Goal: Transaction & Acquisition: Download file/media

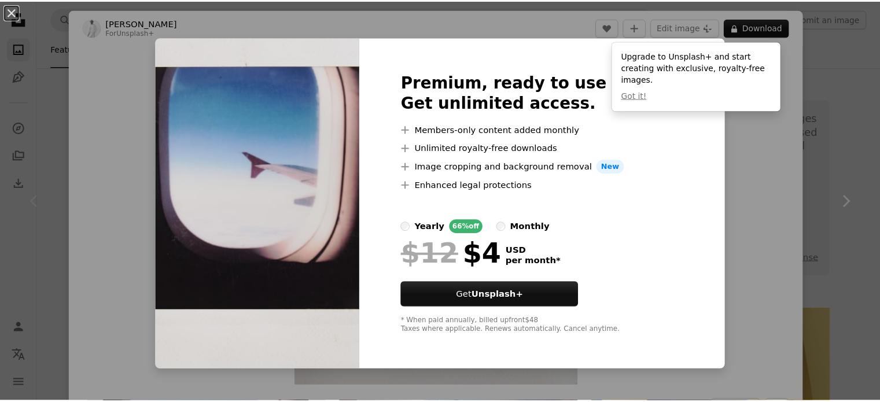
scroll to position [289, 0]
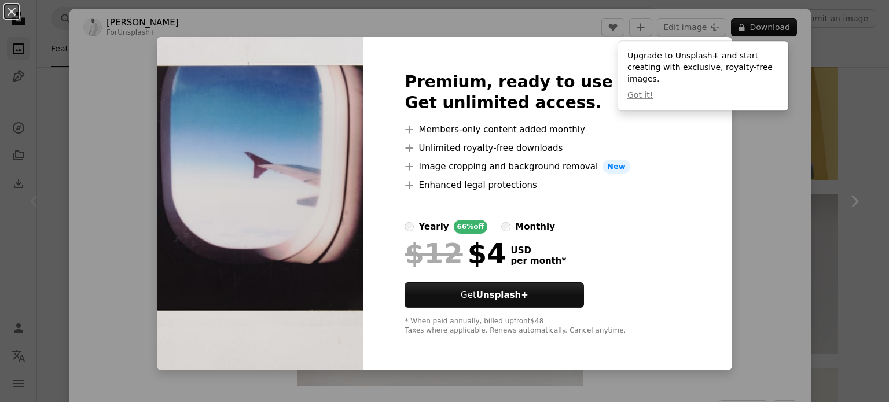
click at [713, 179] on div "An X shape Premium, ready to use images. Get unlimited access. A plus sign Memb…" at bounding box center [444, 201] width 889 height 402
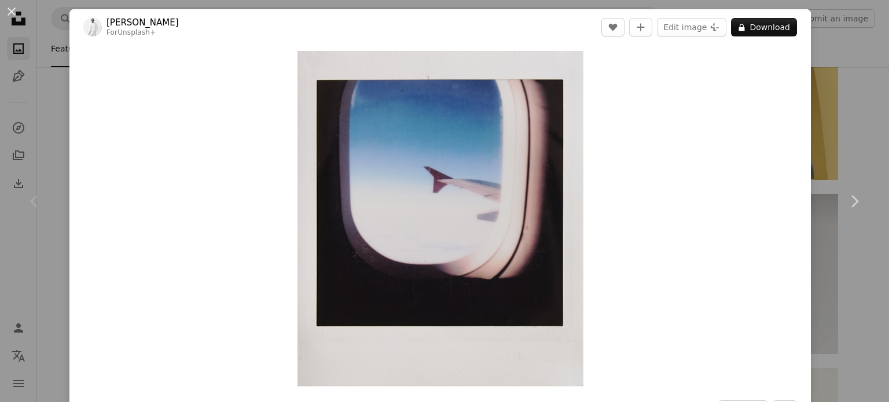
click at [804, 96] on div "An X shape Chevron left Chevron right [PERSON_NAME] For Unsplash+ A heart A plu…" at bounding box center [444, 201] width 889 height 402
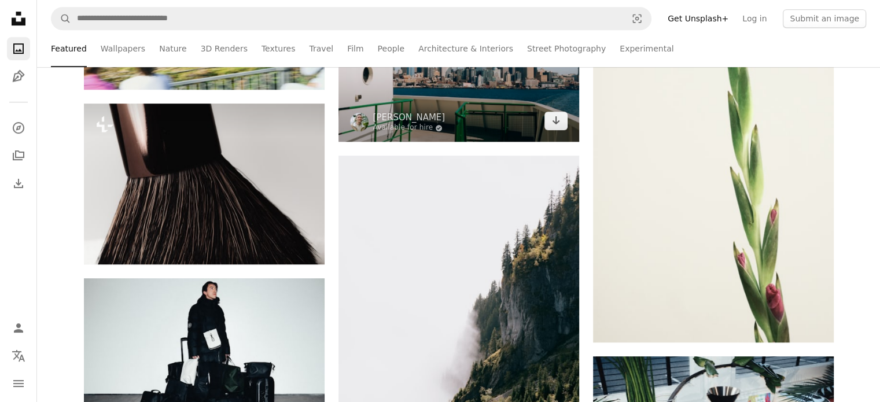
scroll to position [810, 0]
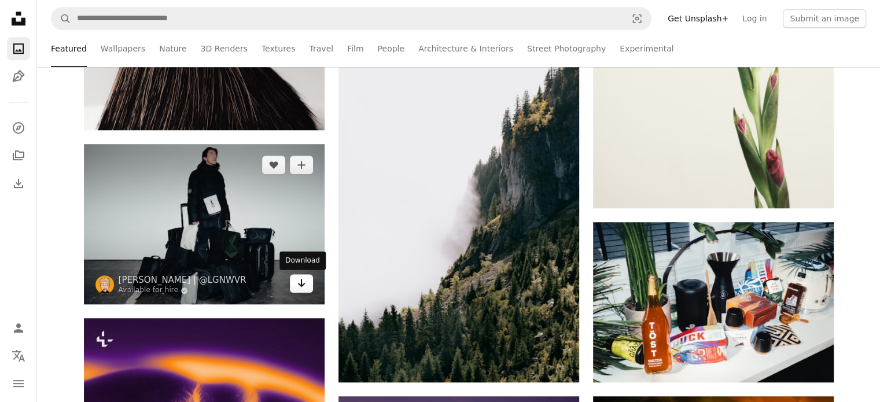
click at [300, 279] on icon "Arrow pointing down" at bounding box center [301, 283] width 9 height 14
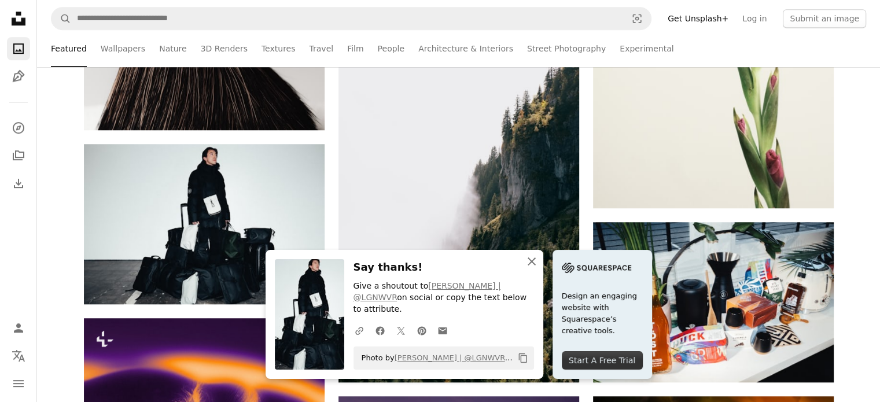
click at [530, 264] on button "An X shape Close" at bounding box center [531, 261] width 23 height 23
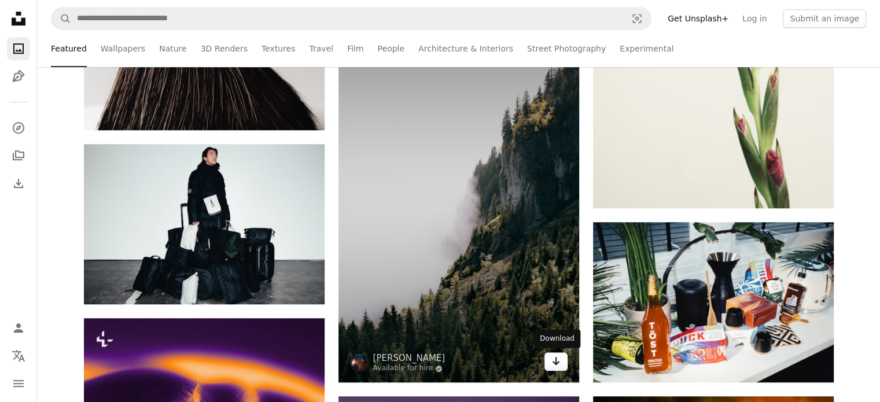
click at [557, 357] on icon "Arrow pointing down" at bounding box center [556, 361] width 9 height 14
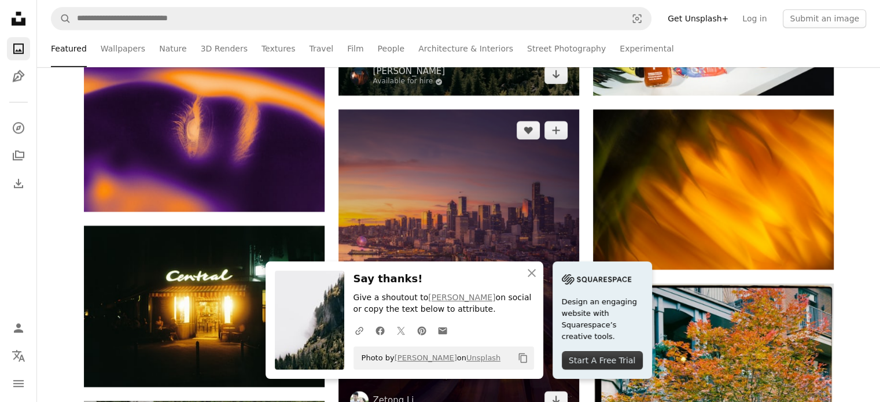
scroll to position [1100, 0]
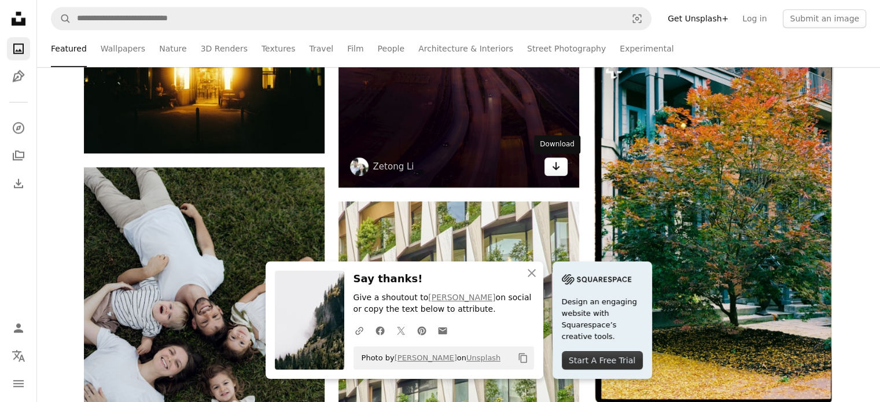
click at [556, 168] on icon "Download" at bounding box center [556, 166] width 8 height 8
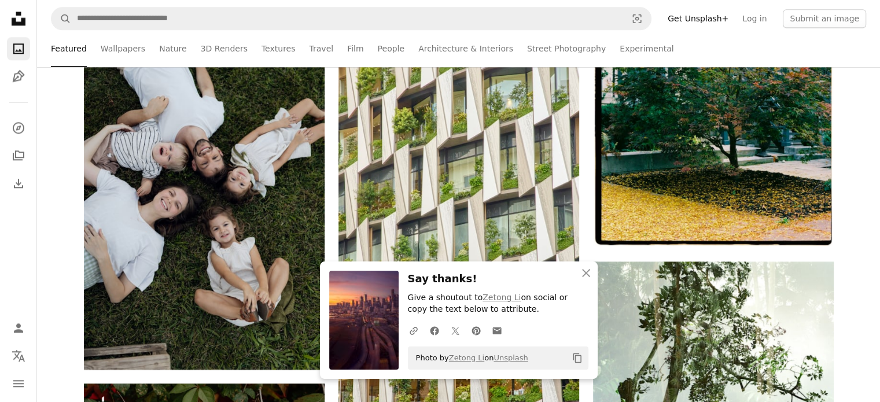
scroll to position [1736, 0]
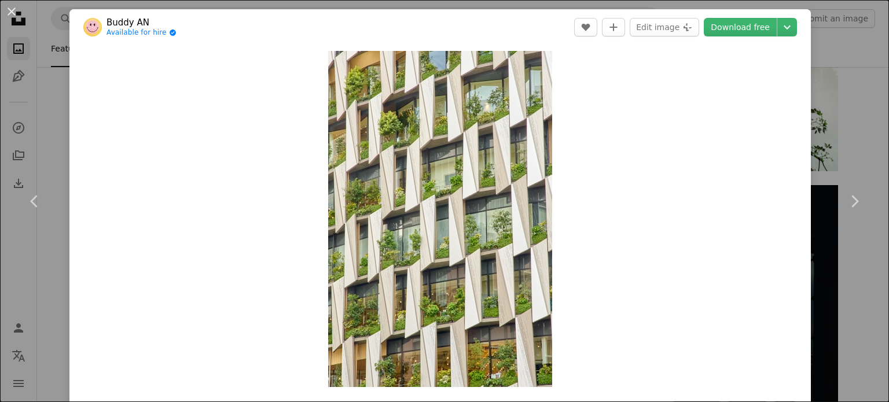
click at [802, 95] on div "An X shape Chevron left Chevron right Buddy AN Available for hire A checkmark i…" at bounding box center [444, 201] width 889 height 402
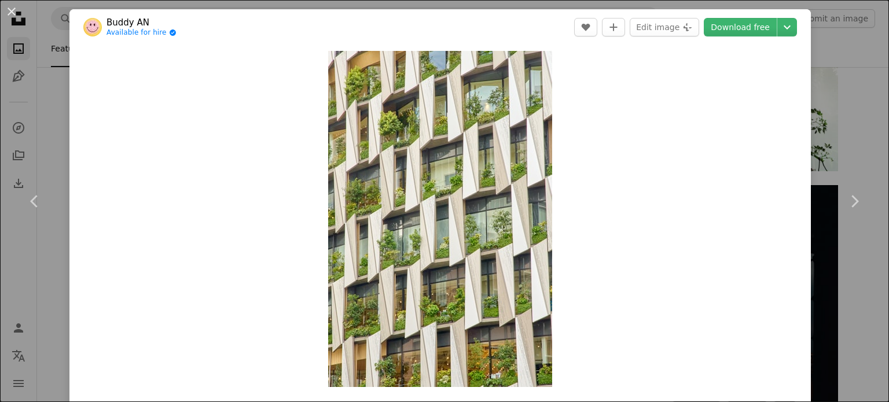
click at [854, 103] on div "An X shape Chevron left Chevron right Buddy AN Available for hire A checkmark i…" at bounding box center [444, 201] width 889 height 402
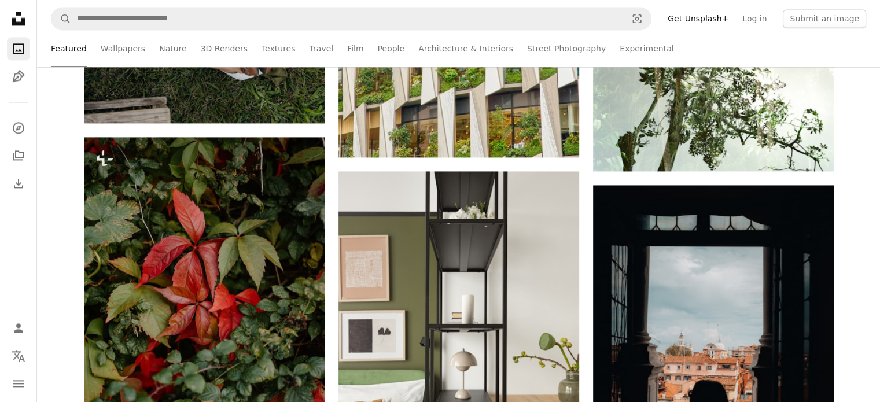
click at [851, 60] on ul "Featured Wallpapers Nature 3D Renders Textures Travel Film People Architecture …" at bounding box center [458, 48] width 815 height 37
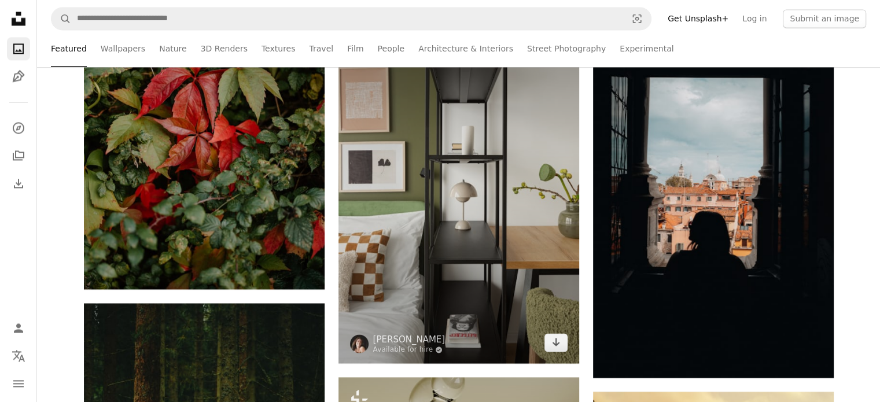
scroll to position [1910, 0]
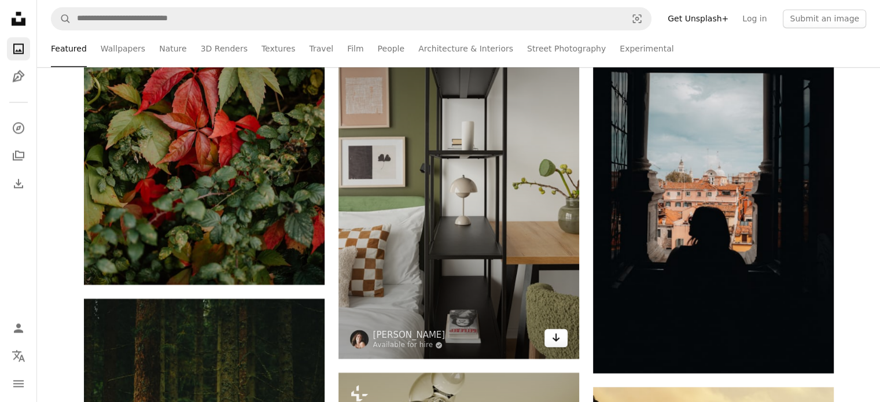
click at [564, 342] on link "Arrow pointing down" at bounding box center [556, 338] width 23 height 19
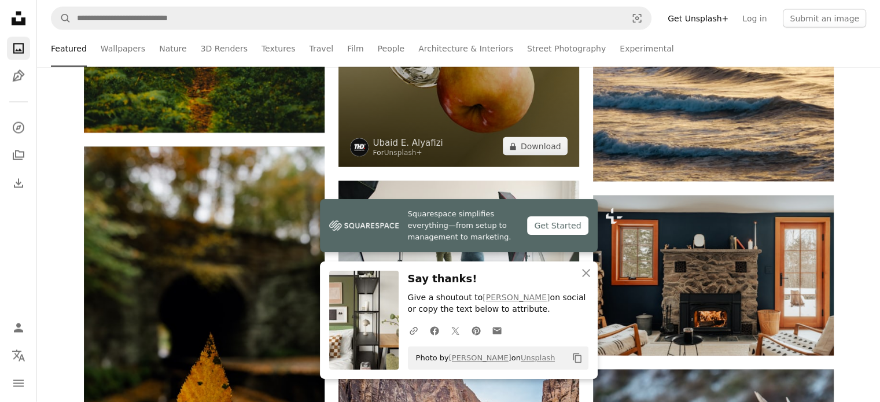
scroll to position [2547, 0]
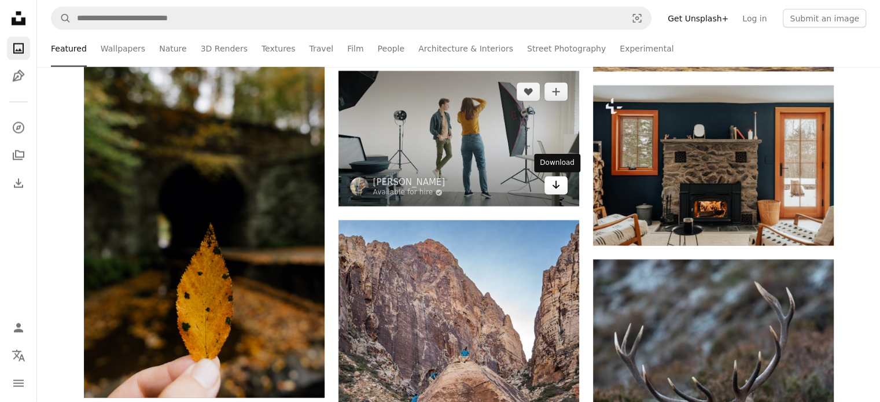
click at [560, 181] on icon "Arrow pointing down" at bounding box center [556, 185] width 9 height 14
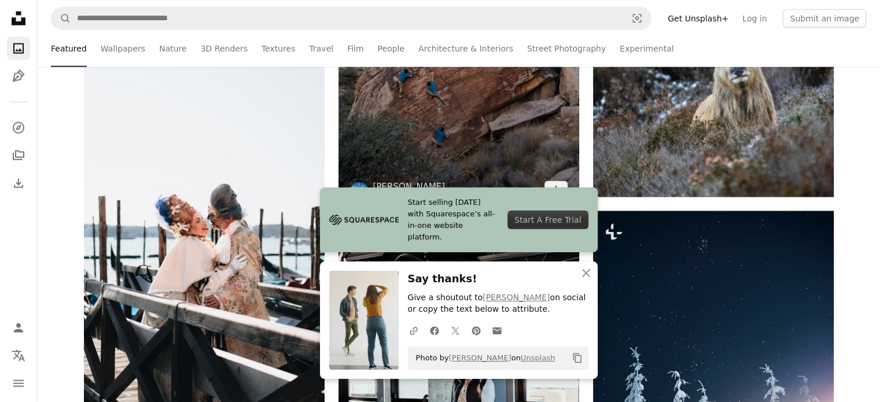
scroll to position [3010, 0]
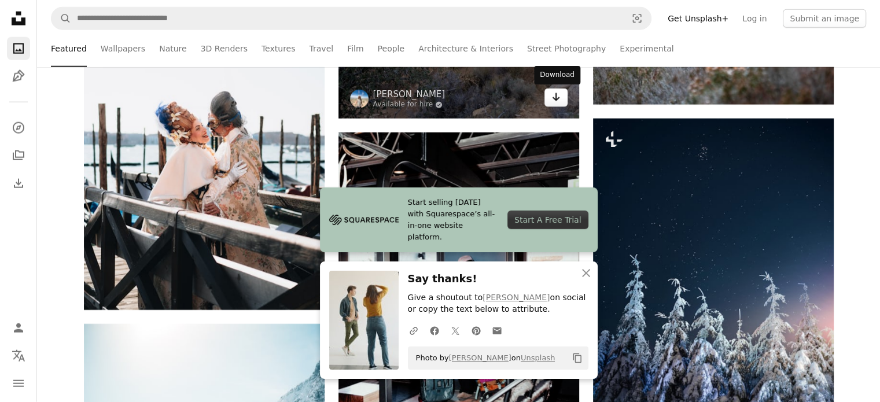
click at [558, 97] on icon "Arrow pointing down" at bounding box center [556, 97] width 9 height 14
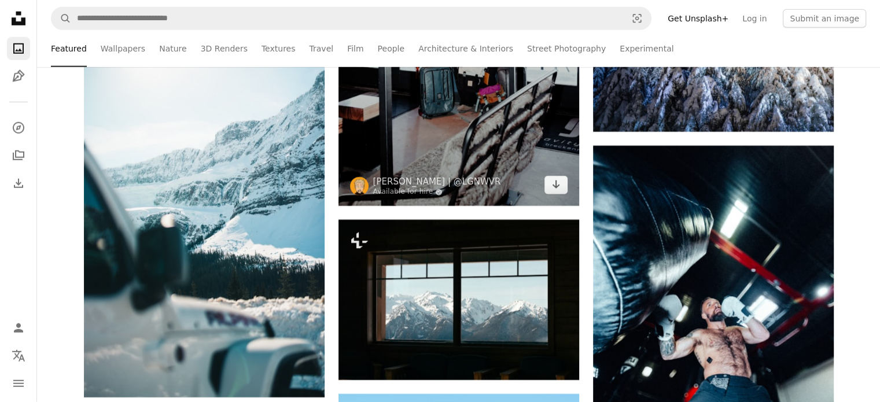
scroll to position [3299, 0]
